Goal: Task Accomplishment & Management: Use online tool/utility

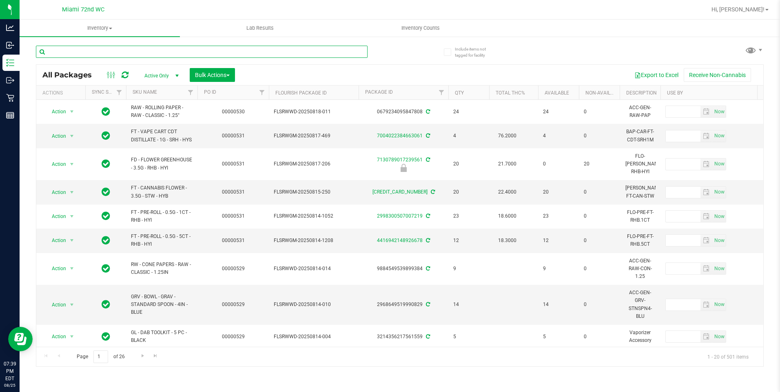
click at [246, 50] on input "text" at bounding box center [202, 52] width 332 height 12
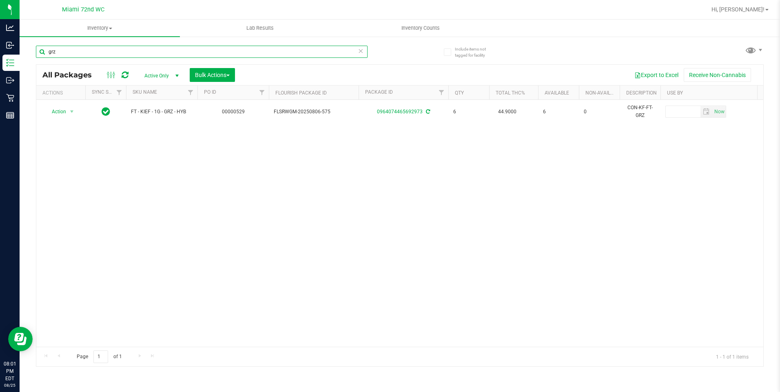
click at [104, 51] on input "grz" at bounding box center [202, 52] width 332 height 12
type input "lmz"
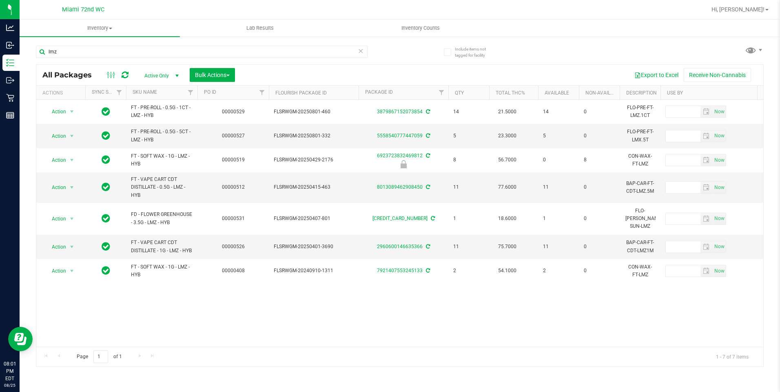
click at [220, 326] on div "Action Action Adjust qty Create package Edit attributes Global inventory Locate…" at bounding box center [399, 223] width 727 height 247
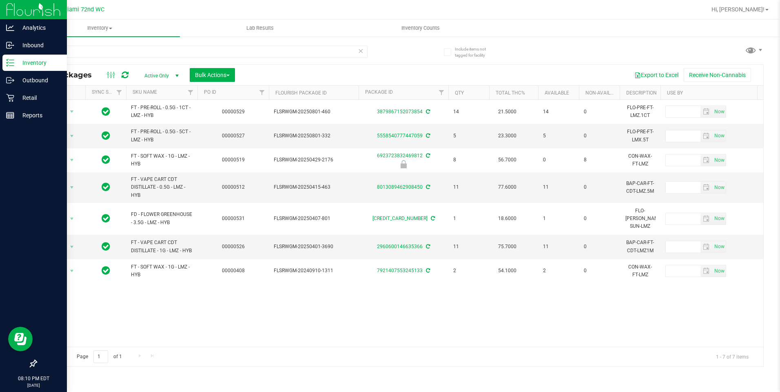
click at [35, 64] on p "Inventory" at bounding box center [38, 63] width 49 height 10
click at [10, 102] on div "Retail" at bounding box center [34, 98] width 64 height 16
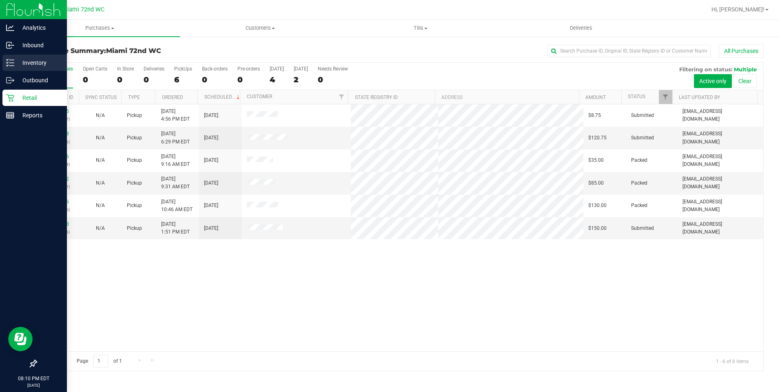
click at [42, 66] on p "Inventory" at bounding box center [38, 63] width 49 height 10
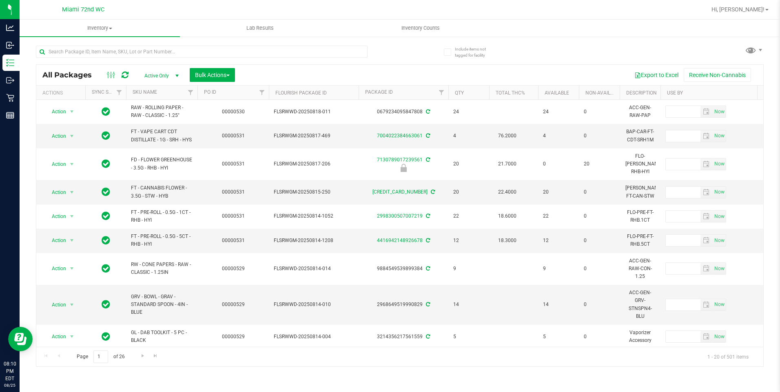
click at [174, 94] on th "SKU Name" at bounding box center [161, 93] width 71 height 14
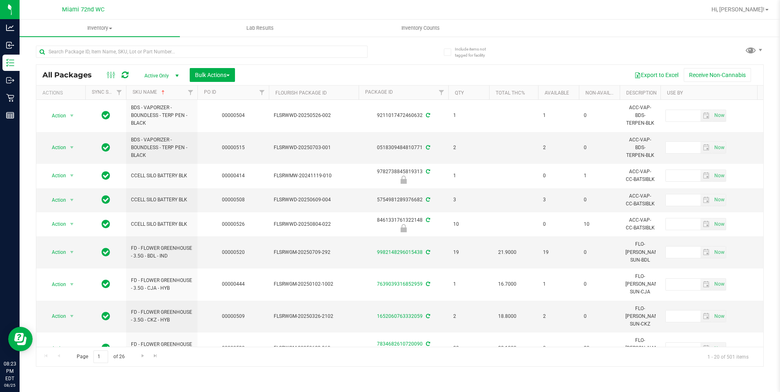
click at [126, 73] on icon at bounding box center [125, 75] width 7 height 8
click at [664, 81] on button "Export to Excel" at bounding box center [656, 75] width 55 height 14
click at [128, 78] on icon at bounding box center [125, 75] width 7 height 8
click at [662, 77] on button "Export to Excel" at bounding box center [656, 75] width 55 height 14
click at [737, 7] on span "Hi, [PERSON_NAME]!" at bounding box center [737, 9] width 53 height 7
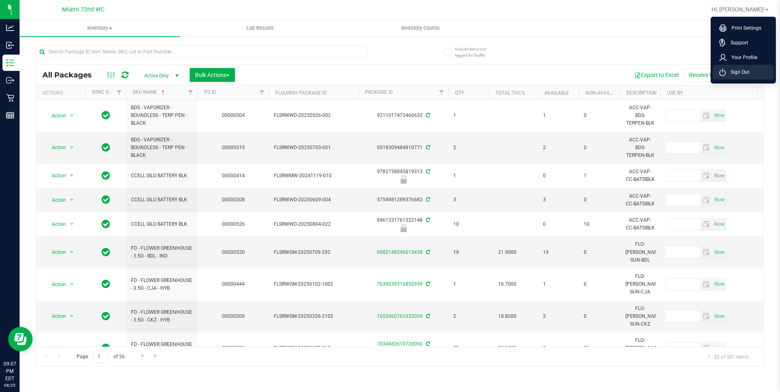
click at [731, 77] on li "Sign Out" at bounding box center [742, 72] width 61 height 15
